Goal: Task Accomplishment & Management: Use online tool/utility

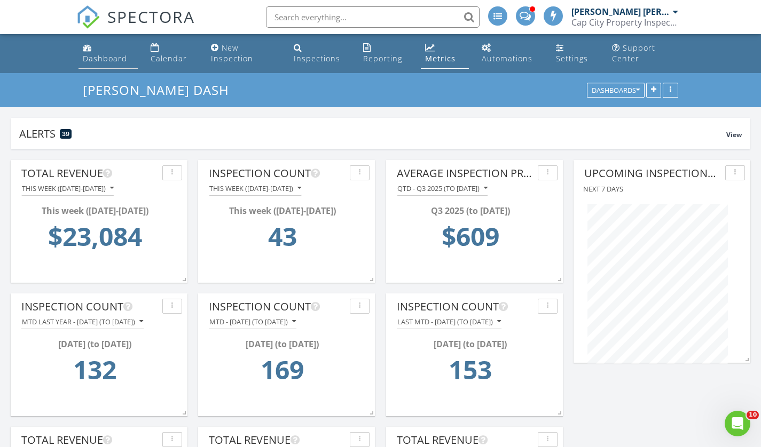
scroll to position [203, 739]
